Goal: Find specific page/section: Find specific page/section

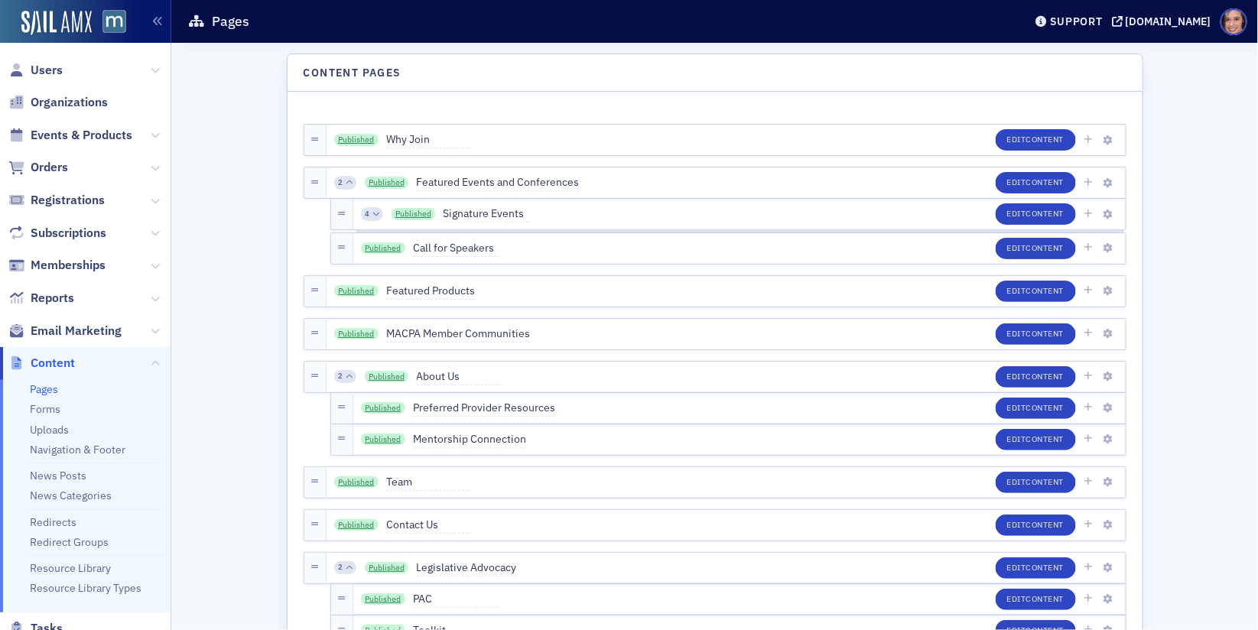
scroll to position [3468, 0]
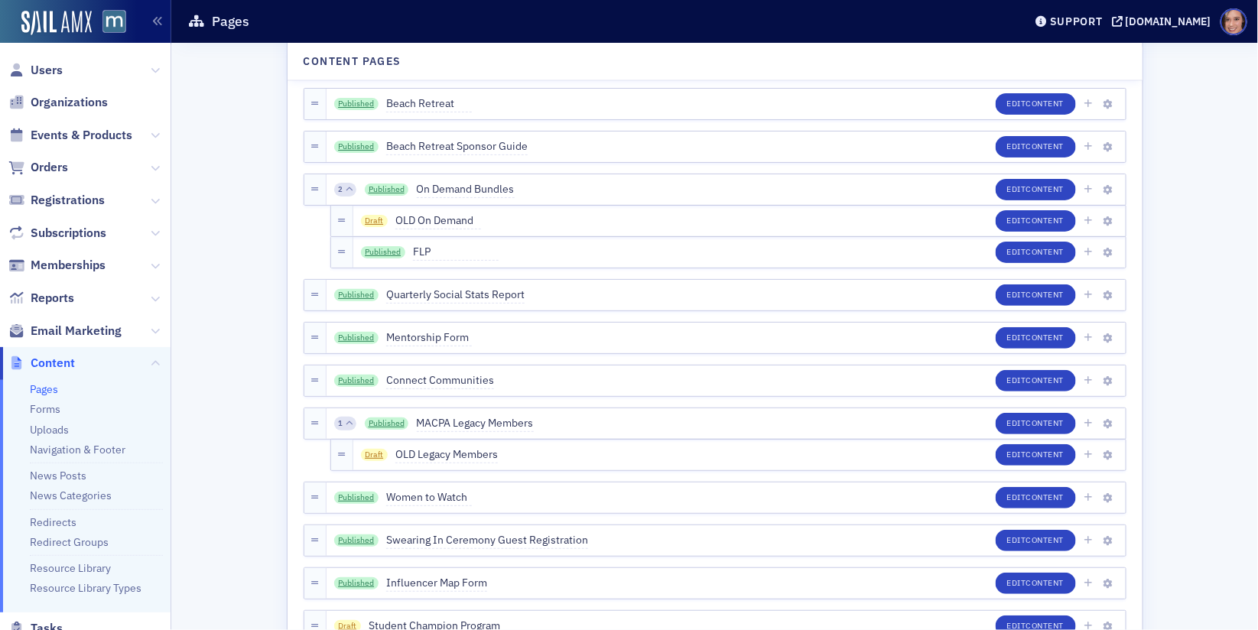
click at [71, 340] on span "Email Marketing" at bounding box center [85, 330] width 171 height 33
click at [70, 330] on span "Email Marketing" at bounding box center [76, 331] width 91 height 17
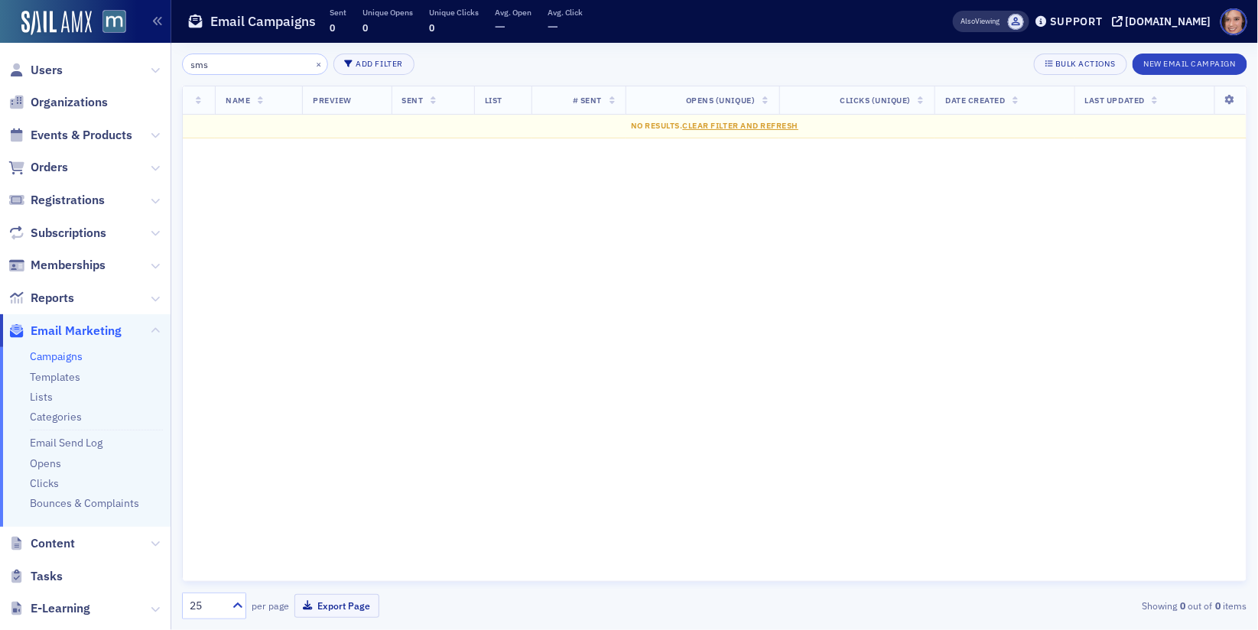
click at [262, 61] on input "sms" at bounding box center [255, 64] width 146 height 21
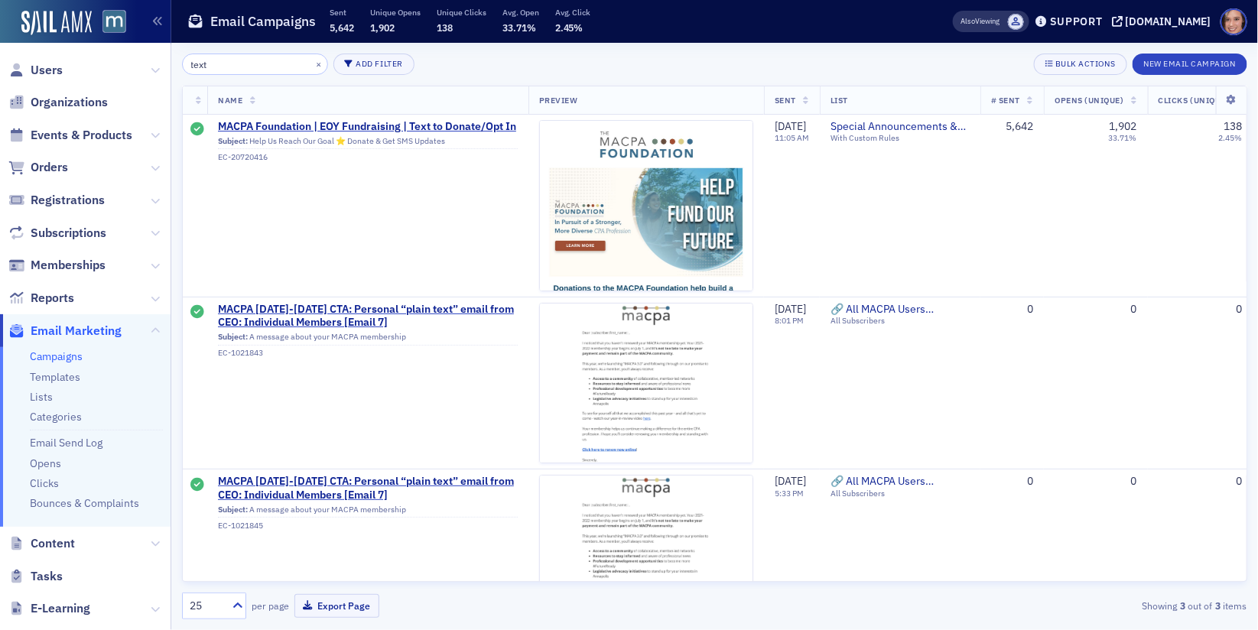
type input "text"
click at [629, 198] on img at bounding box center [646, 471] width 213 height 700
